Goal: Task Accomplishment & Management: Manage account settings

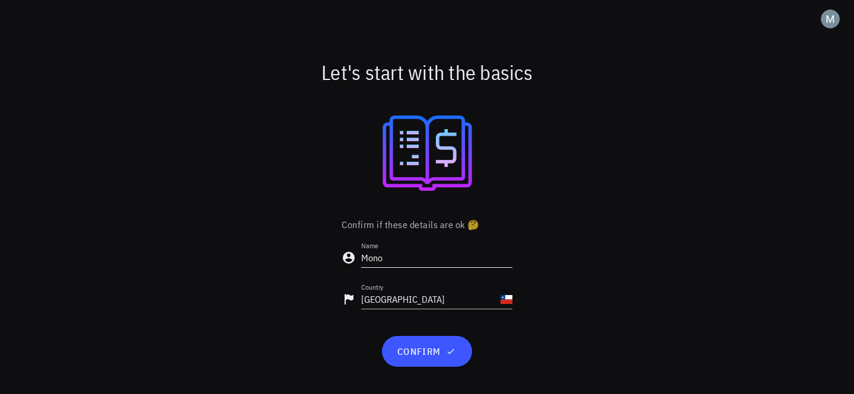
click at [430, 257] on input "Mono" at bounding box center [436, 257] width 151 height 19
click at [407, 350] on span "confirm" at bounding box center [426, 352] width 61 height 12
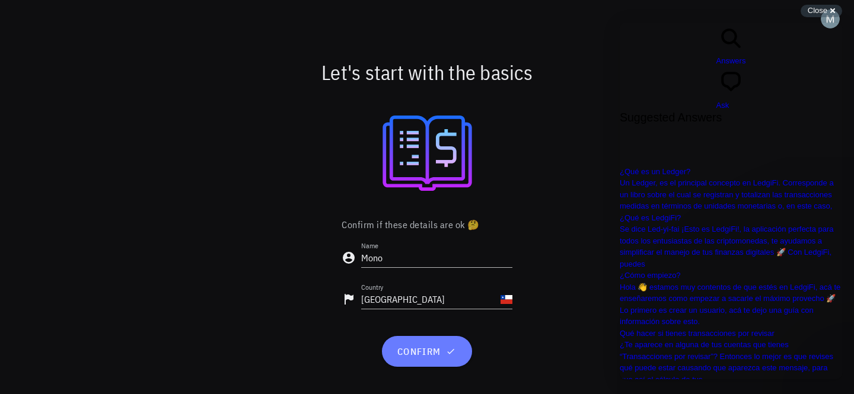
click at [433, 354] on span "confirm" at bounding box center [426, 352] width 61 height 12
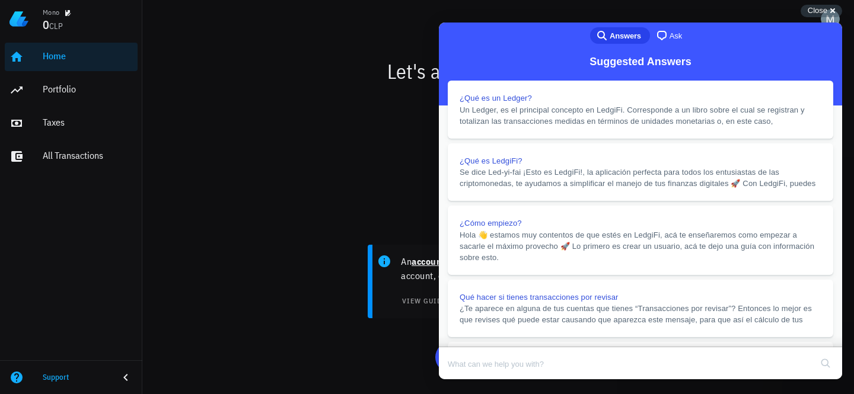
scroll to position [297, 0]
click at [461, 380] on button "Close" at bounding box center [449, 387] width 21 height 15
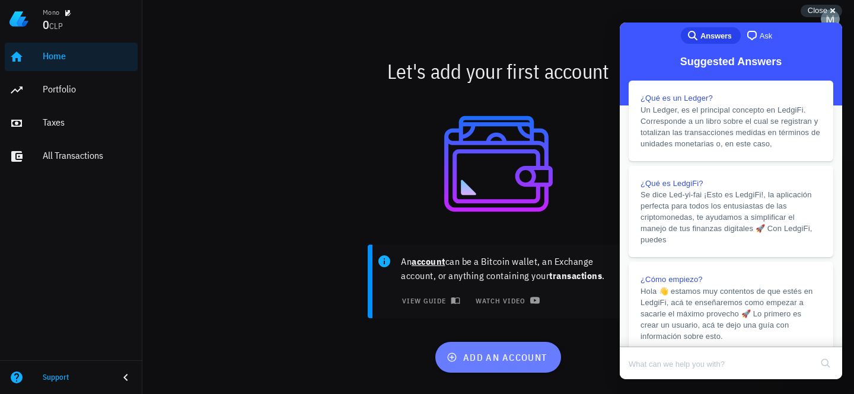
click at [501, 354] on span "add an account" at bounding box center [498, 358] width 98 height 12
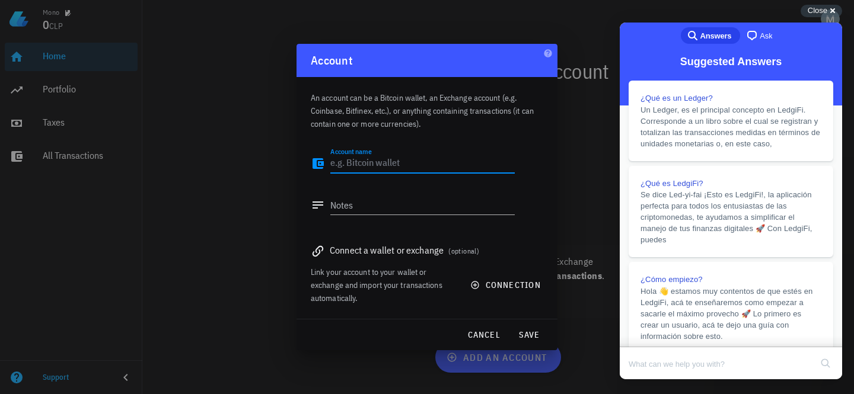
click at [372, 163] on textarea "Account name" at bounding box center [422, 163] width 184 height 19
type textarea "Binance"
click at [362, 216] on div "Notes" at bounding box center [422, 212] width 184 height 32
click at [375, 242] on div "Connect a wallet or exchange (optional)" at bounding box center [427, 250] width 232 height 17
click at [373, 247] on div "Connect a wallet or exchange (optional)" at bounding box center [427, 250] width 232 height 17
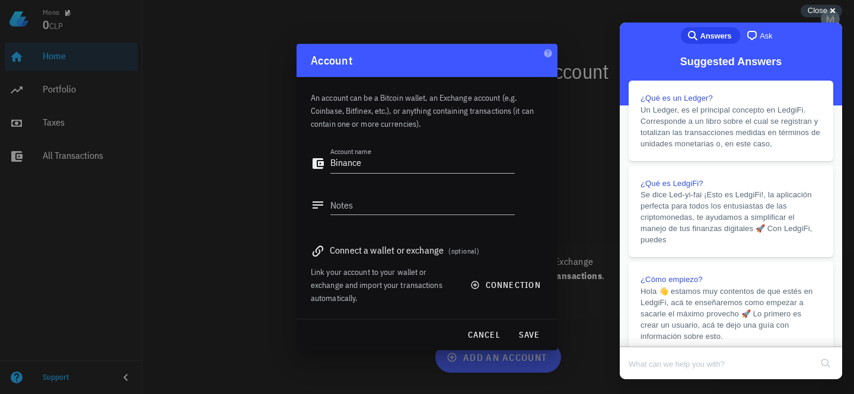
click at [311, 257] on icon at bounding box center [318, 251] width 14 height 14
click at [318, 251] on icon at bounding box center [318, 251] width 14 height 14
click at [502, 283] on span "connection" at bounding box center [506, 285] width 68 height 11
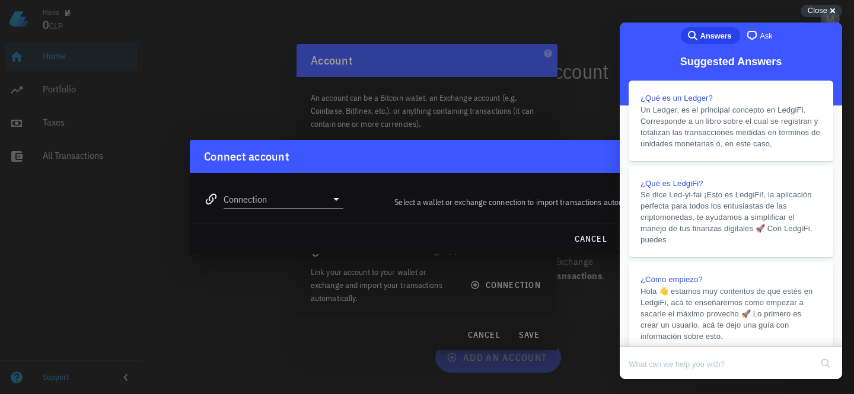
click at [313, 203] on input "Connection" at bounding box center [274, 199] width 103 height 19
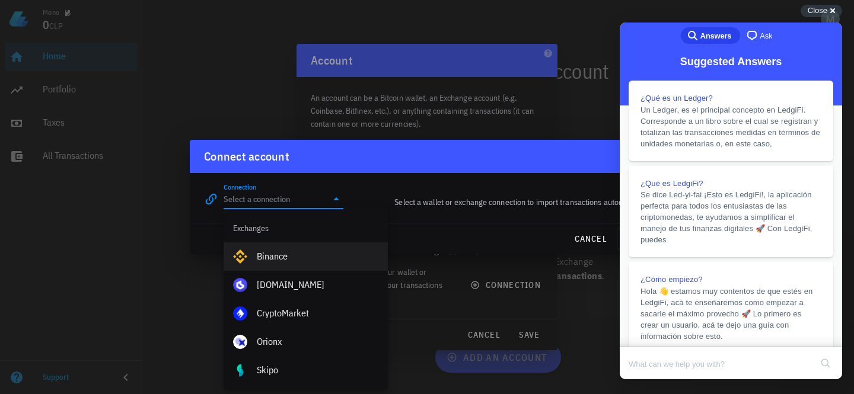
click at [316, 255] on div "Binance" at bounding box center [318, 256] width 122 height 11
type input "Binance"
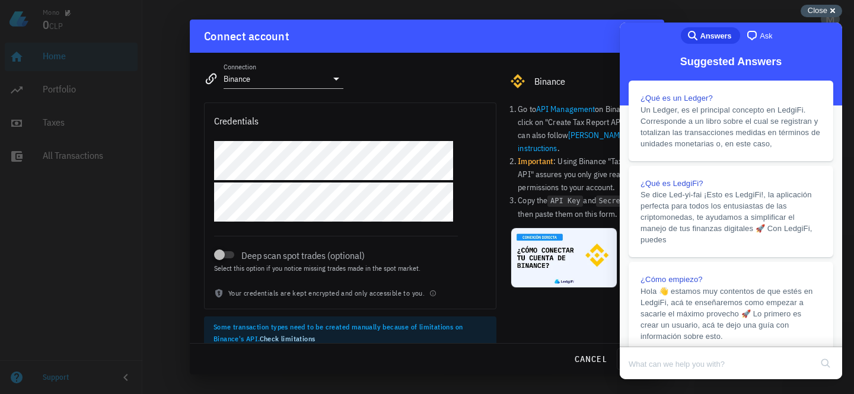
click at [817, 7] on span "Close" at bounding box center [817, 10] width 20 height 9
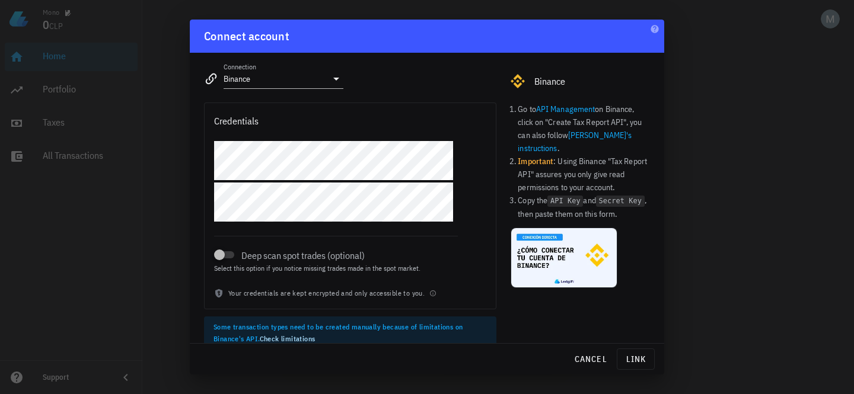
click at [471, 186] on div "Deep scan spot trades (optional) Select this option if you notice missing trade…" at bounding box center [350, 214] width 291 height 146
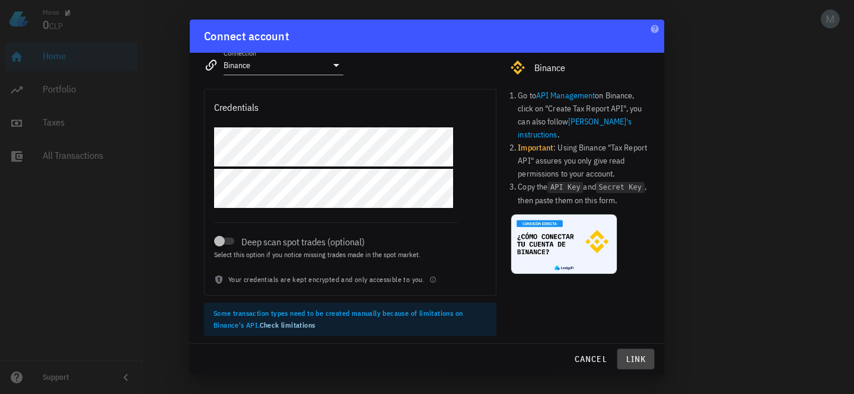
click at [635, 359] on span "link" at bounding box center [635, 359] width 27 height 11
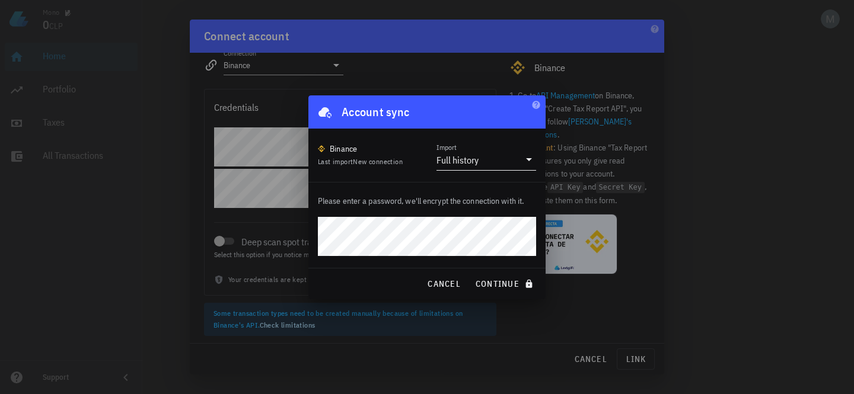
click at [464, 165] on div "Full history" at bounding box center [457, 160] width 42 height 12
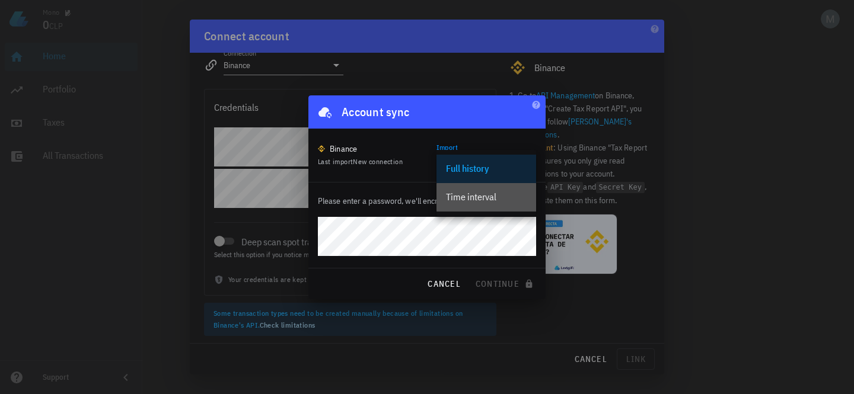
click at [479, 194] on div "Time interval" at bounding box center [486, 196] width 81 height 11
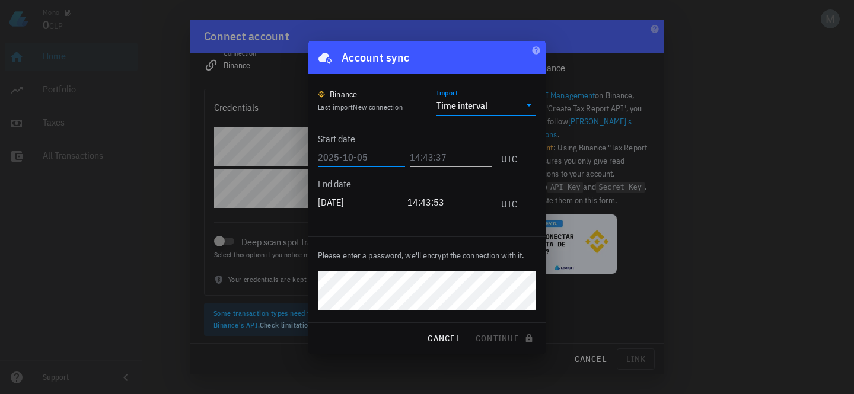
click at [343, 156] on input "text" at bounding box center [361, 157] width 87 height 19
click at [397, 121] on div "Start date UTC End date 2025-10-05 14:43:53 UTC" at bounding box center [427, 170] width 218 height 109
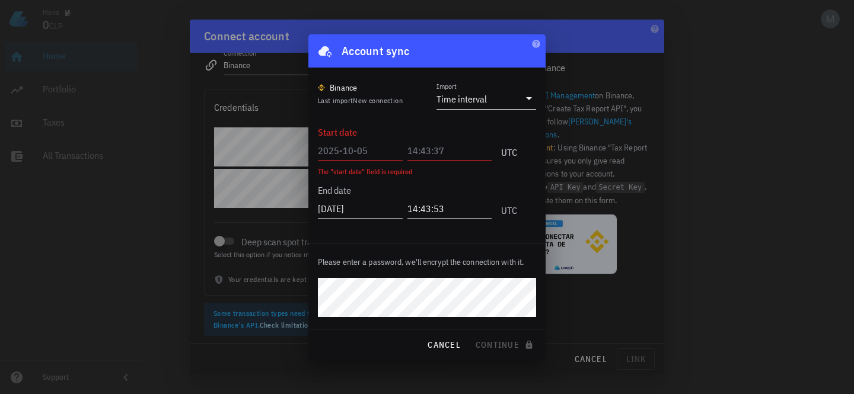
click at [483, 102] on div "Time interval" at bounding box center [461, 99] width 50 height 12
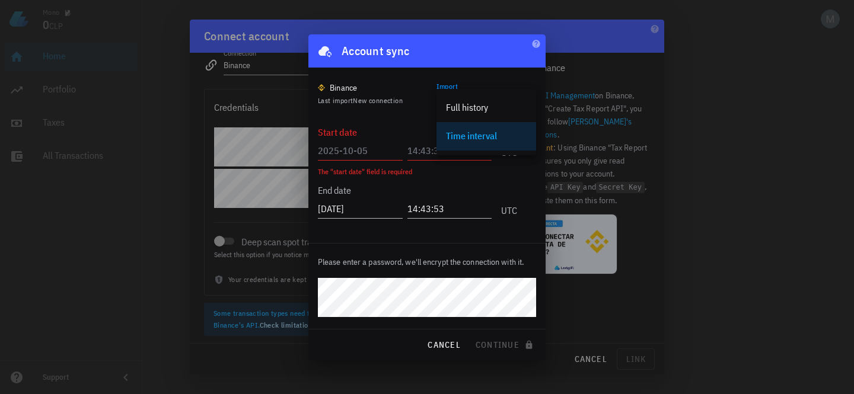
click at [391, 110] on div "Start date UTC The "start date" field is required End date 2025-10-05 14:43:53 …" at bounding box center [427, 170] width 218 height 122
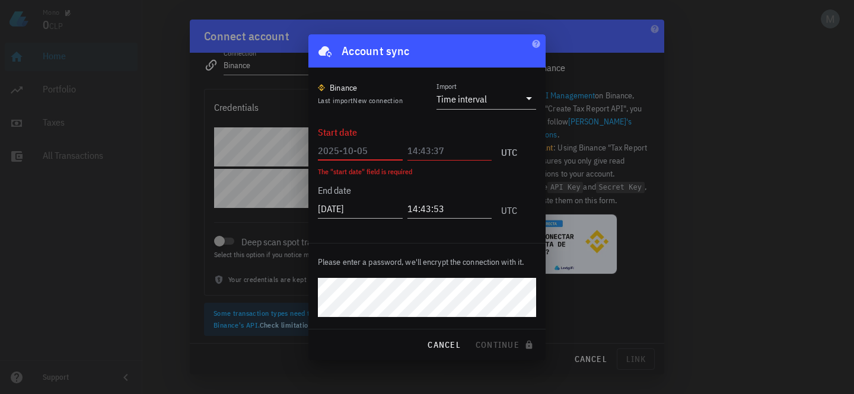
click at [378, 145] on input "text" at bounding box center [360, 150] width 85 height 19
type input "2025-01-05"
click at [456, 89] on label "Import" at bounding box center [446, 86] width 20 height 9
click at [489, 90] on input "Import" at bounding box center [504, 99] width 30 height 19
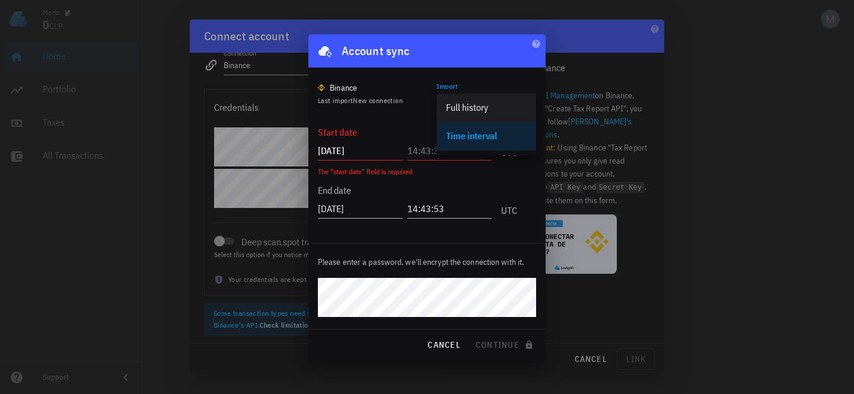
click at [457, 97] on div "Full history" at bounding box center [486, 107] width 81 height 25
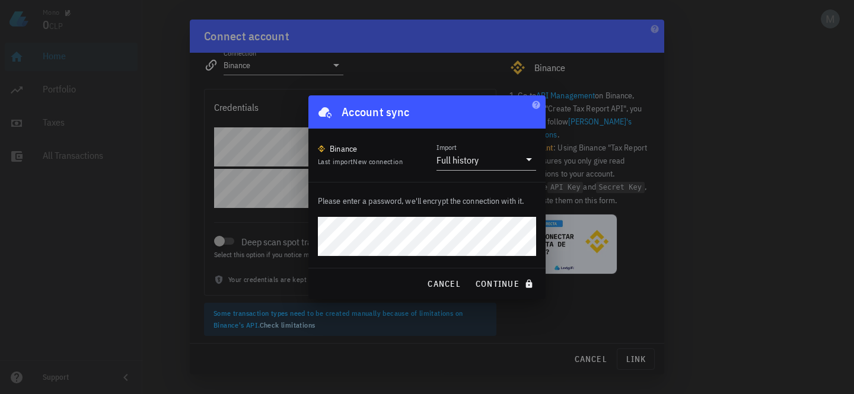
click at [430, 197] on p "Please enter a password, we'll encrypt the connection with it." at bounding box center [427, 200] width 218 height 13
click at [514, 283] on span "continue" at bounding box center [505, 284] width 61 height 11
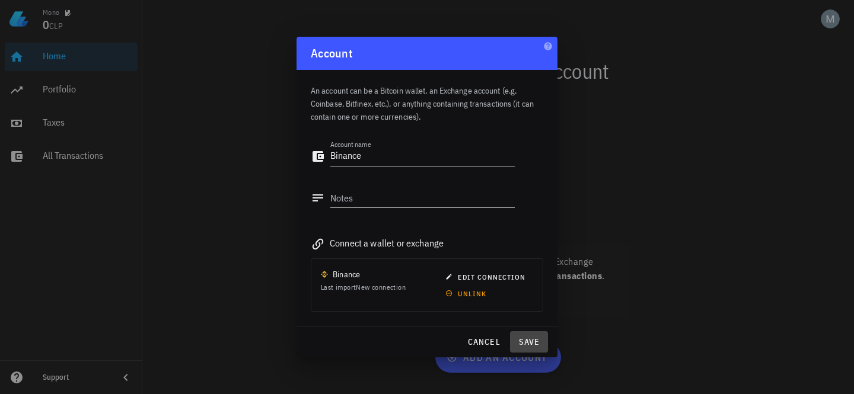
click at [534, 341] on span "save" at bounding box center [529, 342] width 28 height 11
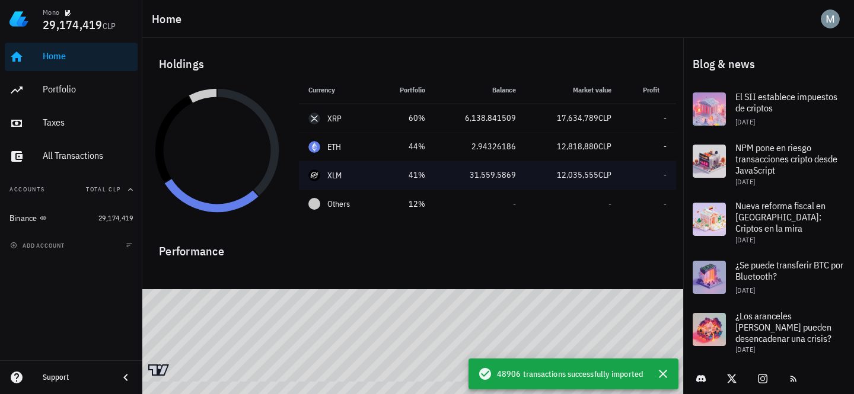
scroll to position [4, 0]
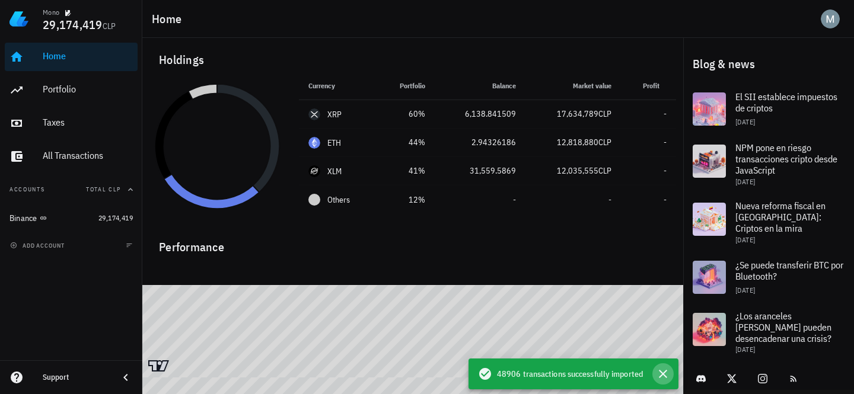
click at [665, 371] on icon "button" at bounding box center [663, 374] width 14 height 14
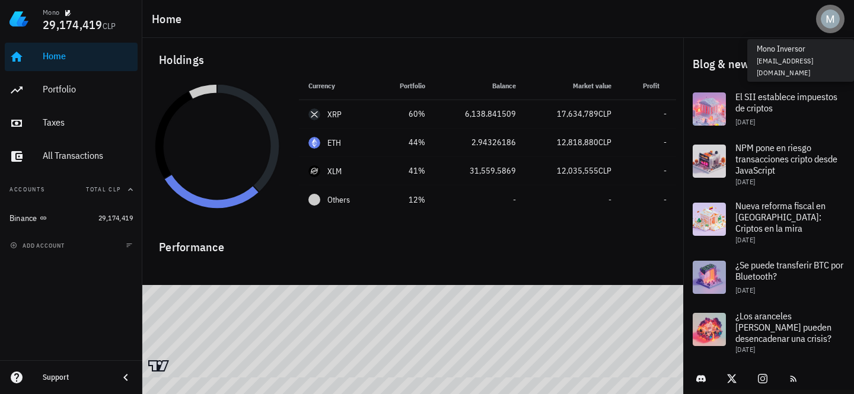
click at [839, 17] on div "avatar" at bounding box center [829, 18] width 19 height 19
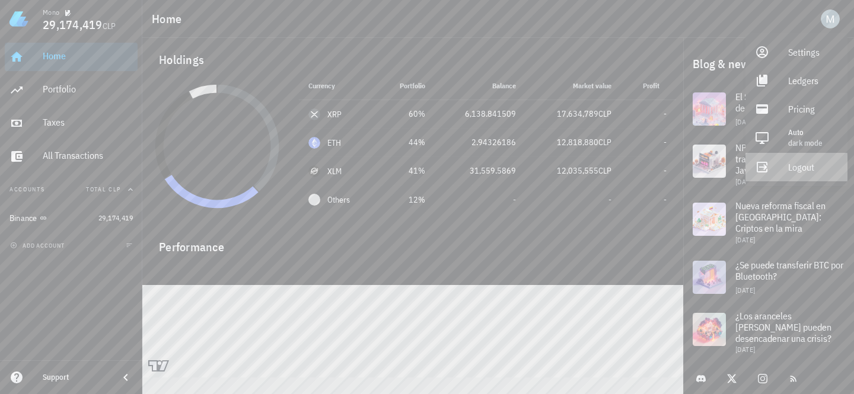
click at [792, 167] on div "Logout" at bounding box center [813, 167] width 50 height 24
